Goal: Complete application form

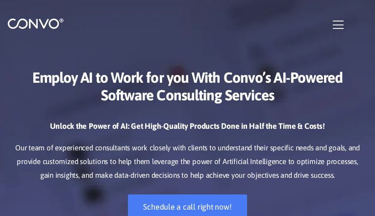
type input "AREMWhqeXWzGEly"
type input "[EMAIL_ADDRESS][DOMAIN_NAME]"
type input "kiMqLhpEu"
type input "NNXAiteonIeeqr"
type input "OzamSsmxrwiJeGi"
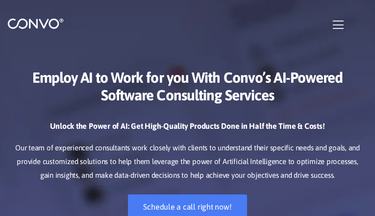
checkbox input"] "false"
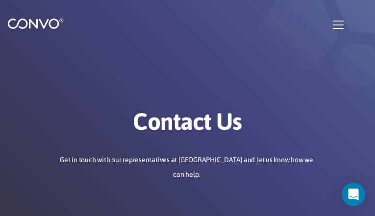
type input "TUnakWKUwRsXdD"
type input "[EMAIL_ADDRESS][DOMAIN_NAME]"
type input "GAYotkRpajcJA"
type input "hJQjnECDjVnuCG"
type input "YNoQQgJwohzYe"
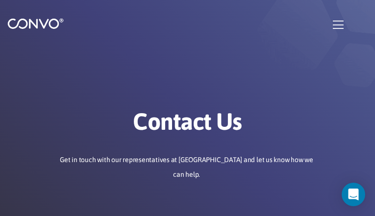
checkbox input"] "false"
type input "HXfjdcqOfK"
type input "[EMAIL_ADDRESS][DOMAIN_NAME]"
type input "KGHgnLfHWqv"
type input "mbxZJMvVksMXmCA"
